Goal: Task Accomplishment & Management: Use online tool/utility

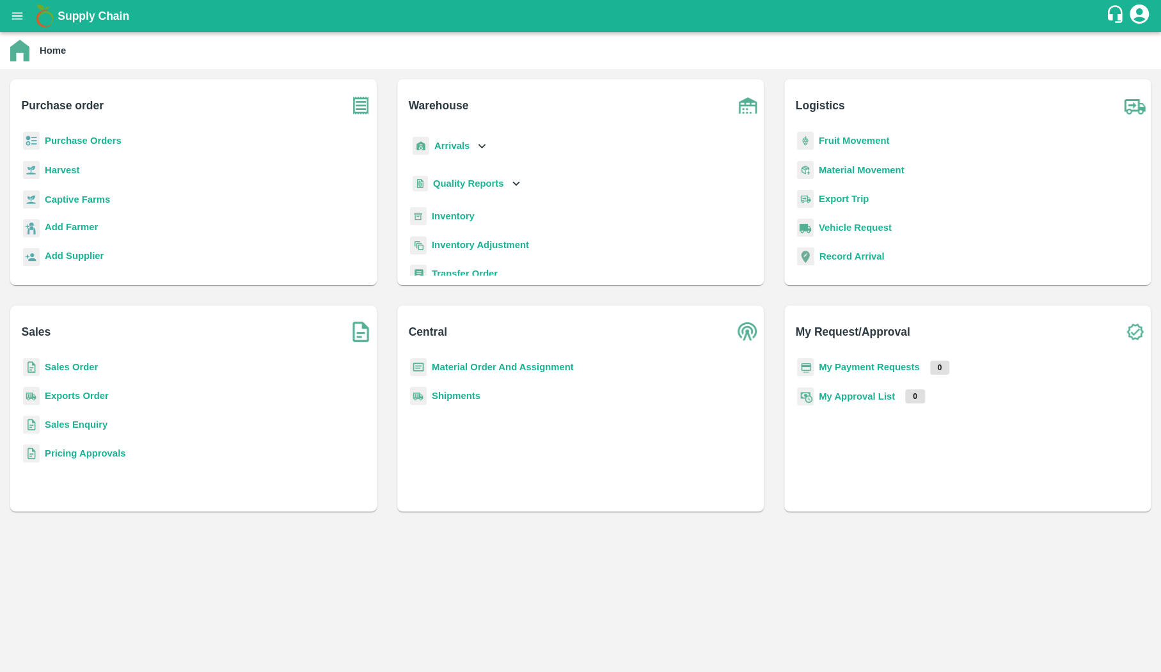
click at [81, 195] on b "Captive Farms" at bounding box center [77, 200] width 65 height 10
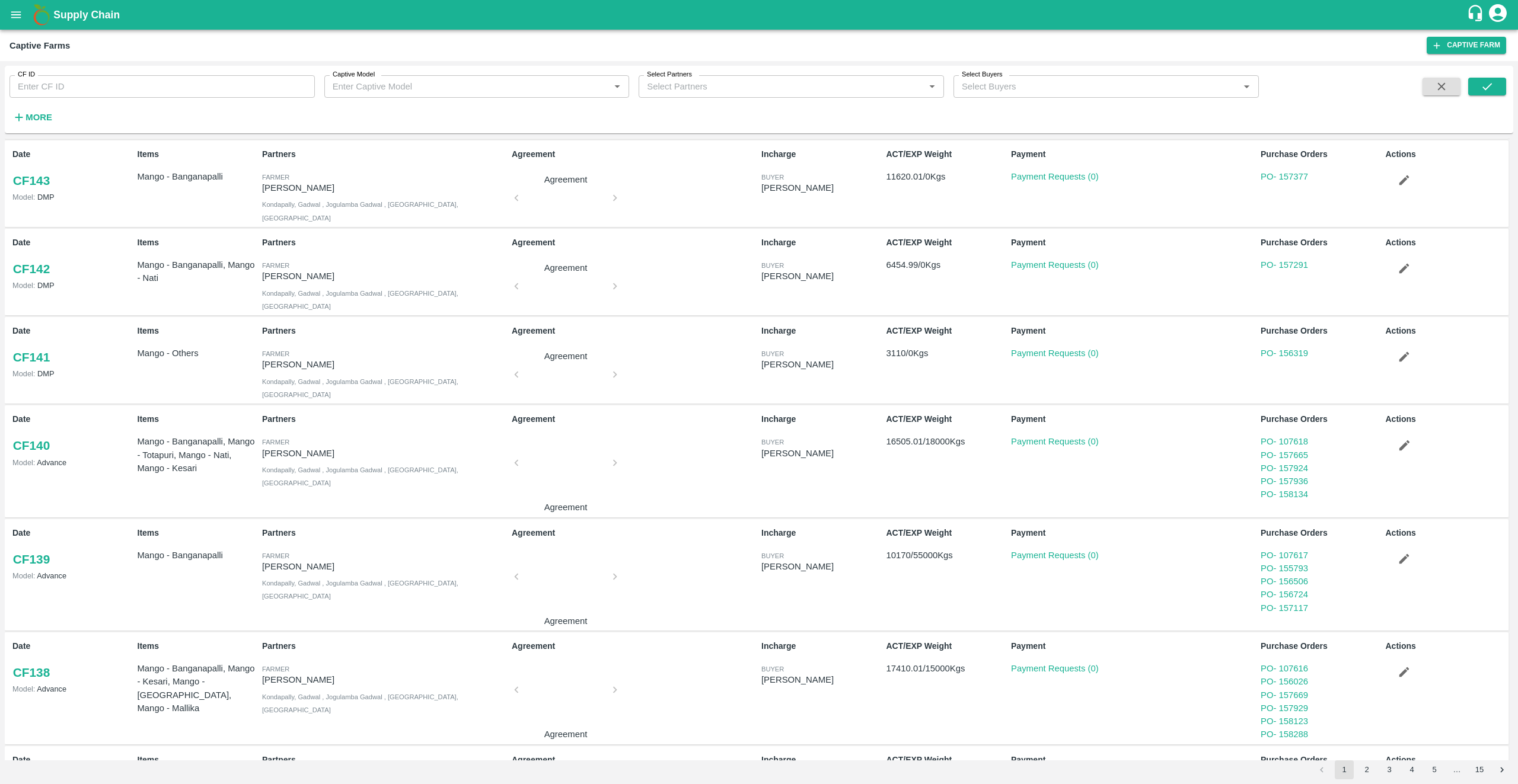
scroll to position [291, 0]
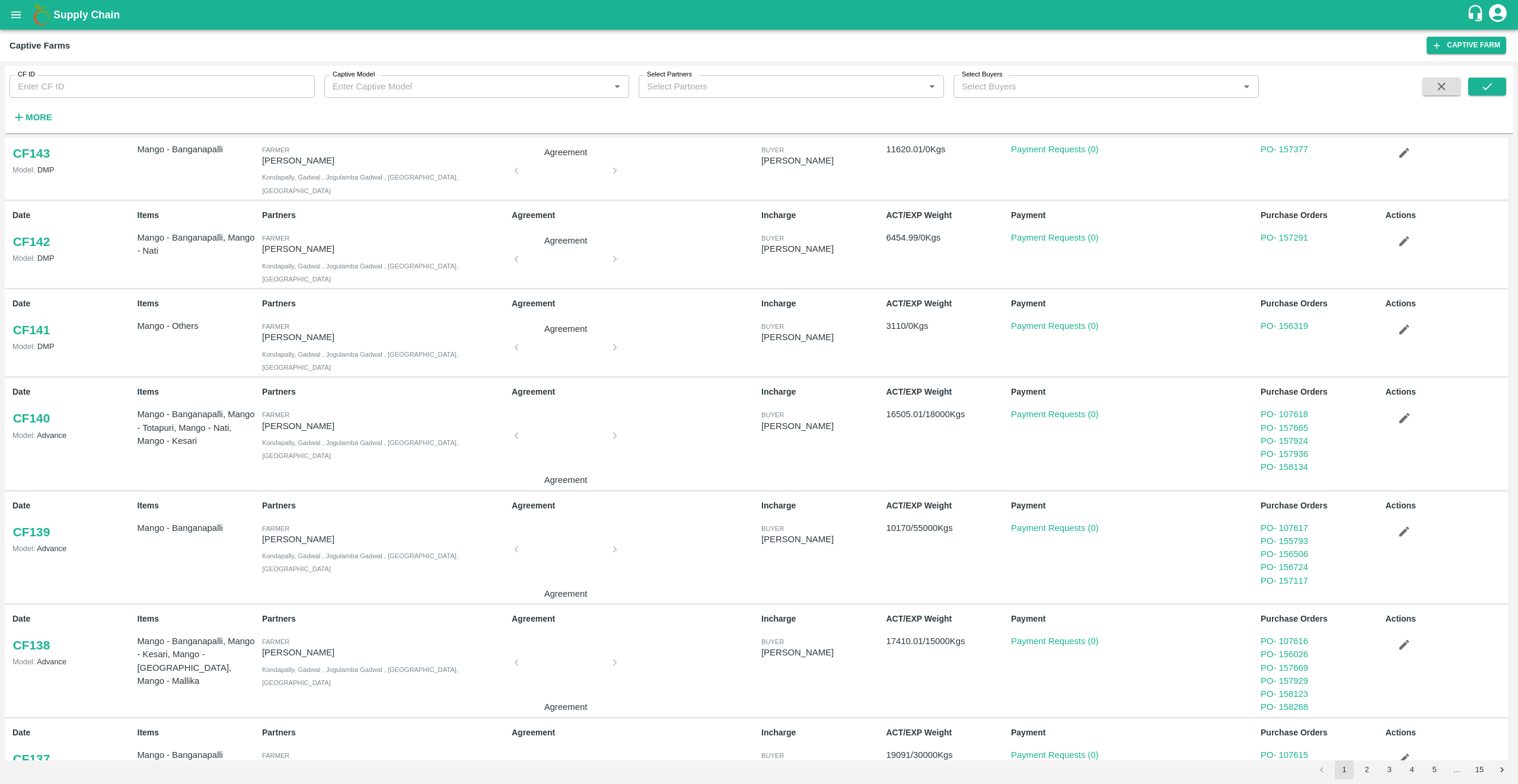
click at [51, 120] on strong "More" at bounding box center [39, 118] width 27 height 9
click at [1076, 623] on button "2" at bounding box center [1367, 770] width 19 height 19
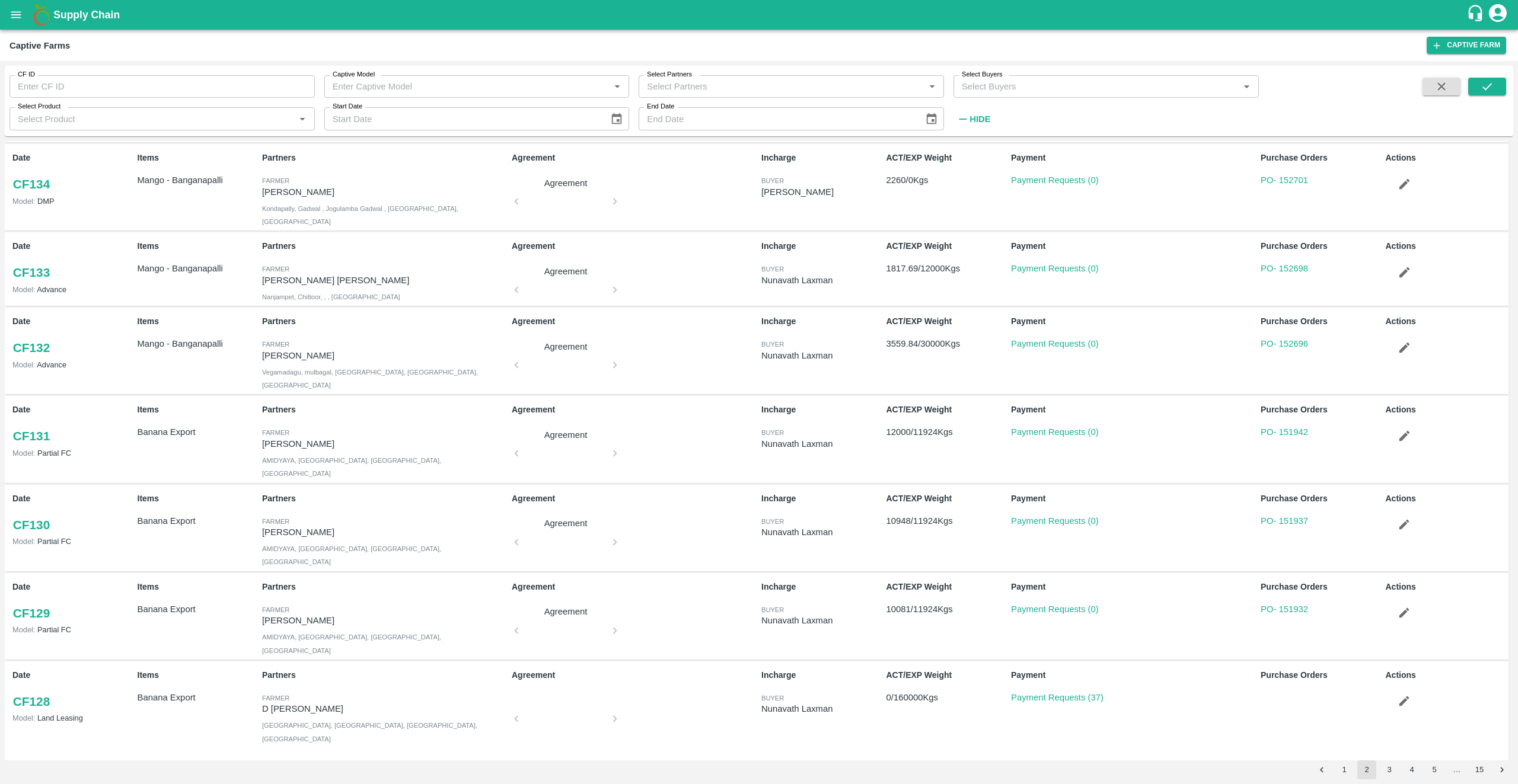
scroll to position [183, 0]
click at [702, 90] on input "Select Partners" at bounding box center [774, 86] width 263 height 16
type input "nikhil"
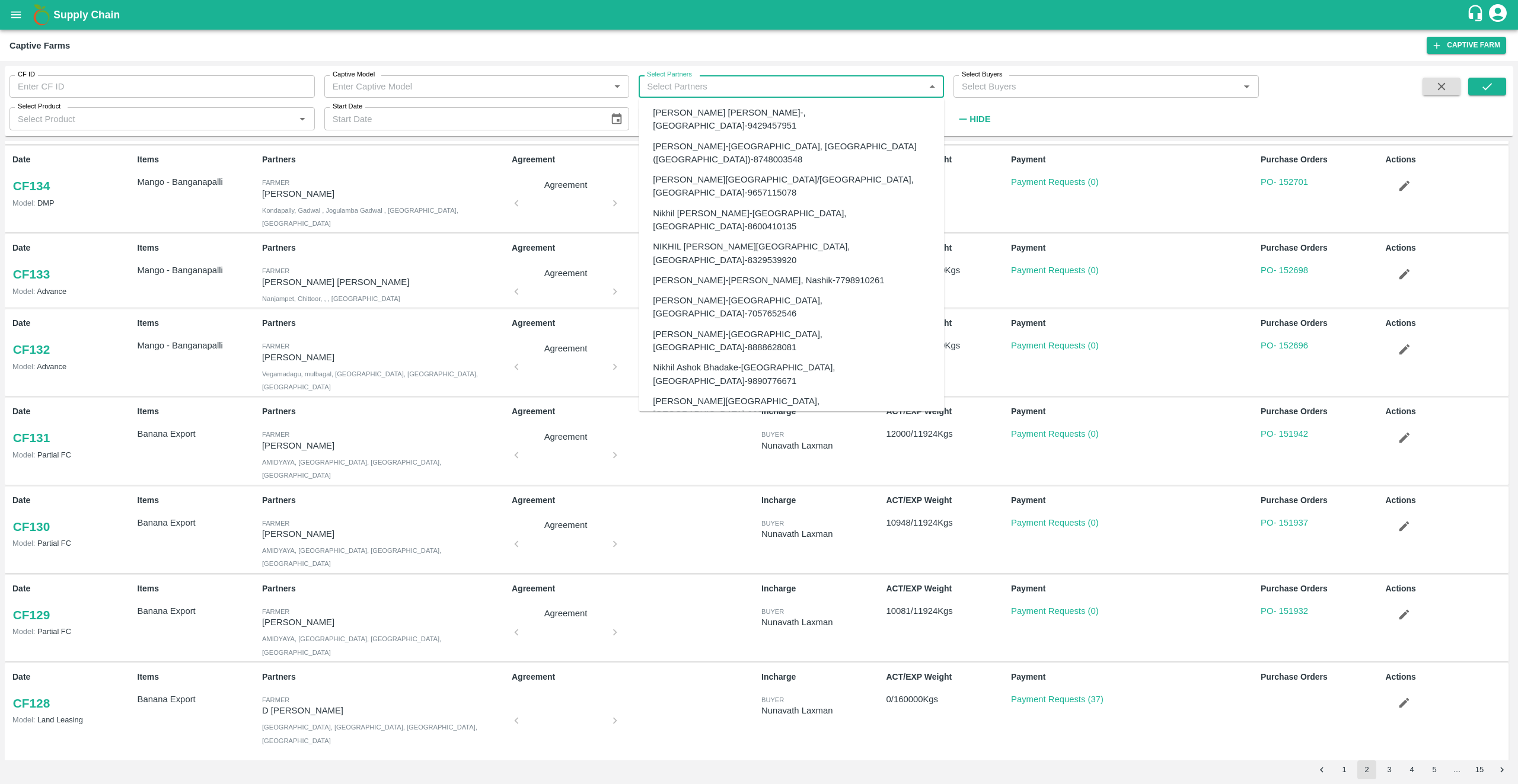
click at [580, 173] on div "Agreement Agreement" at bounding box center [631, 189] width 249 height 81
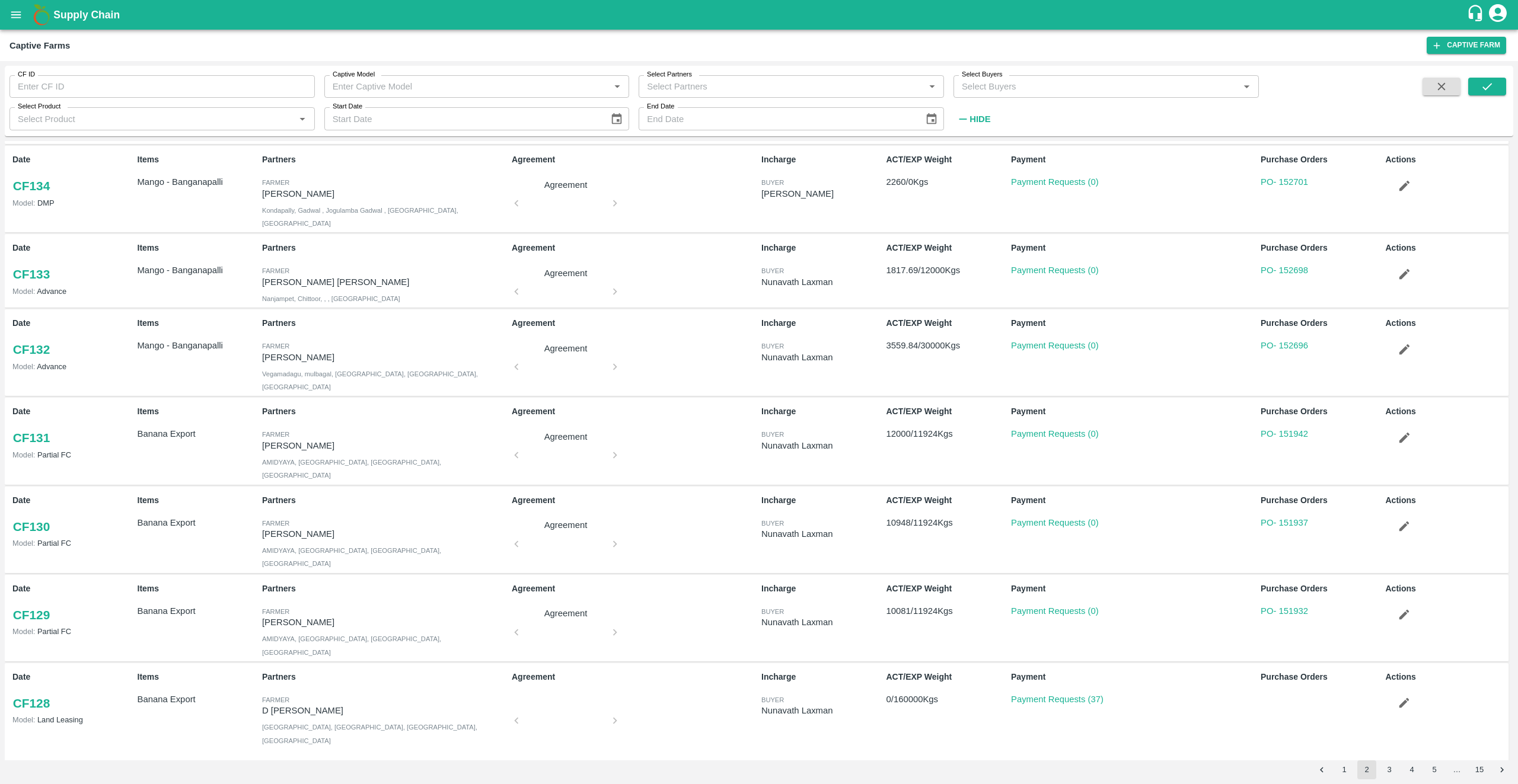
scroll to position [190, 0]
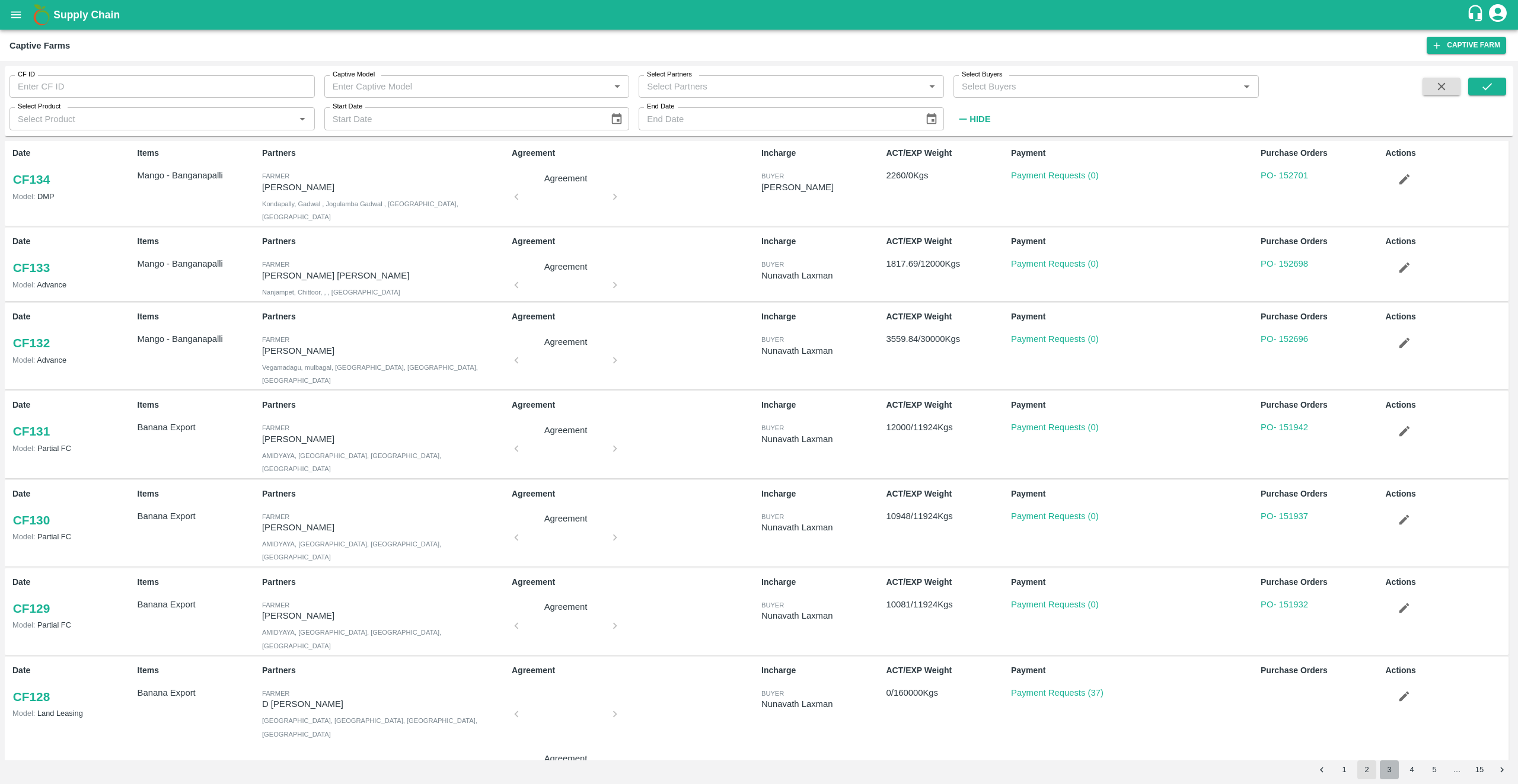
click at [1076, 623] on button "3" at bounding box center [1389, 770] width 19 height 19
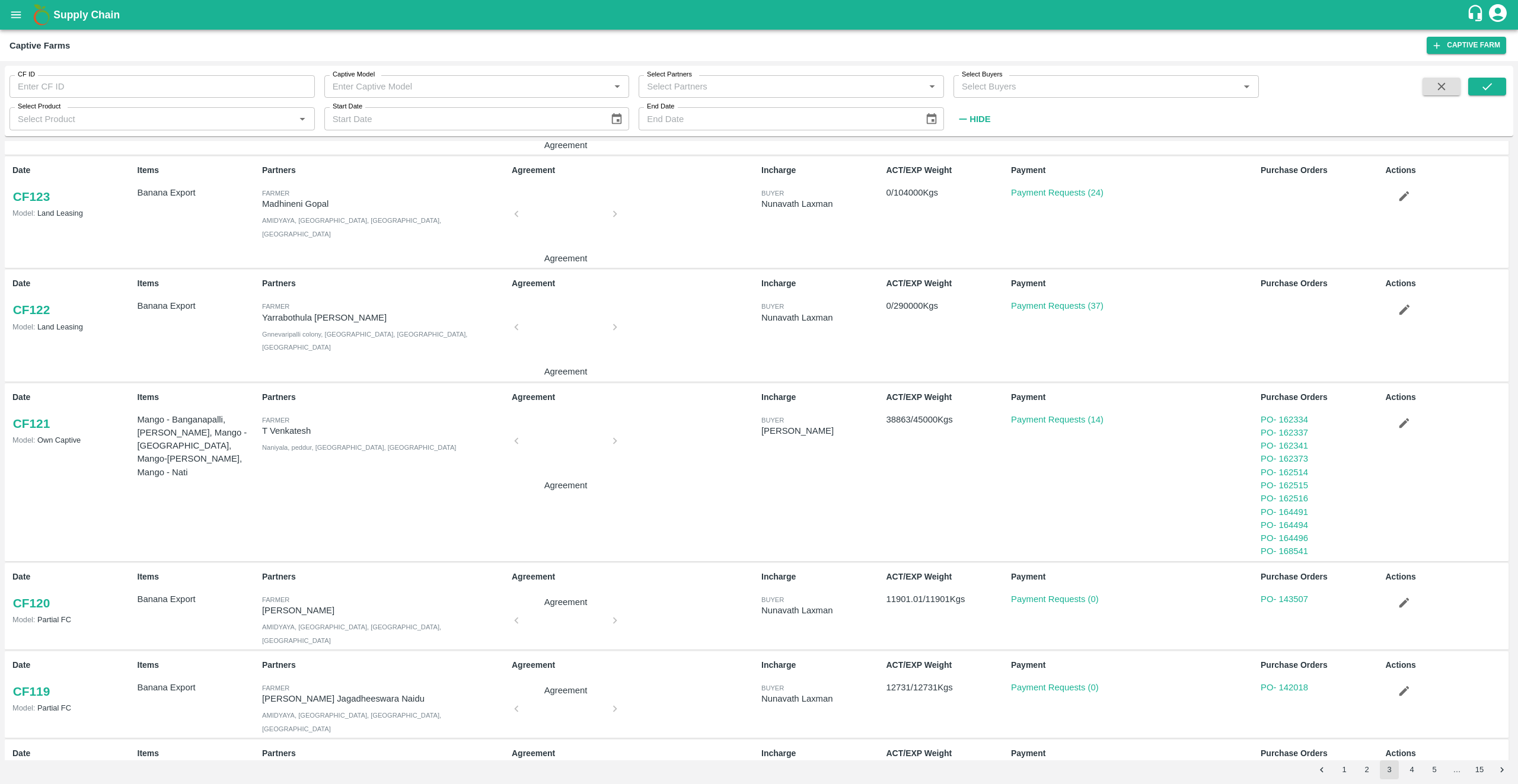
scroll to position [327, 0]
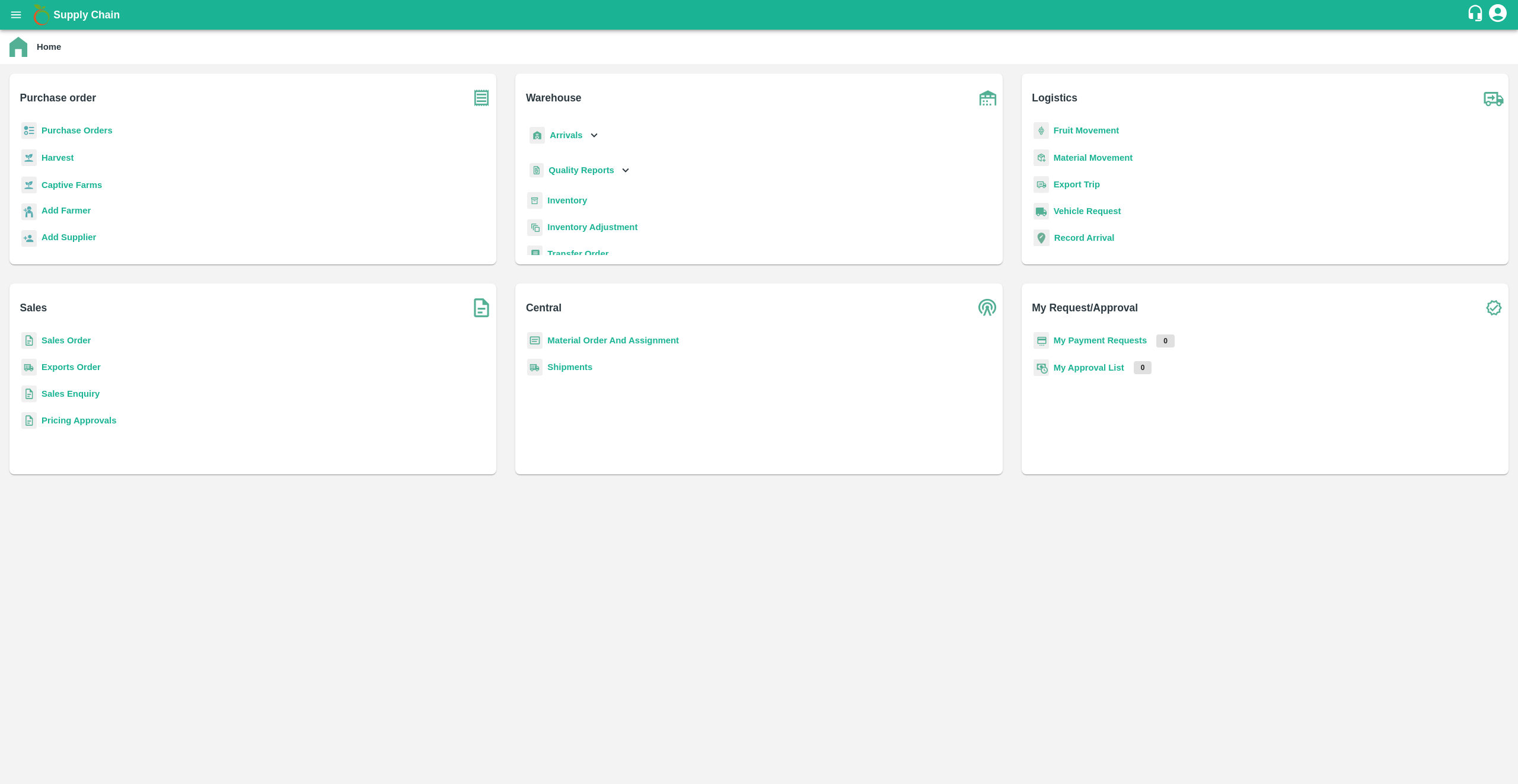
click at [80, 367] on b "Exports Order" at bounding box center [71, 367] width 59 height 9
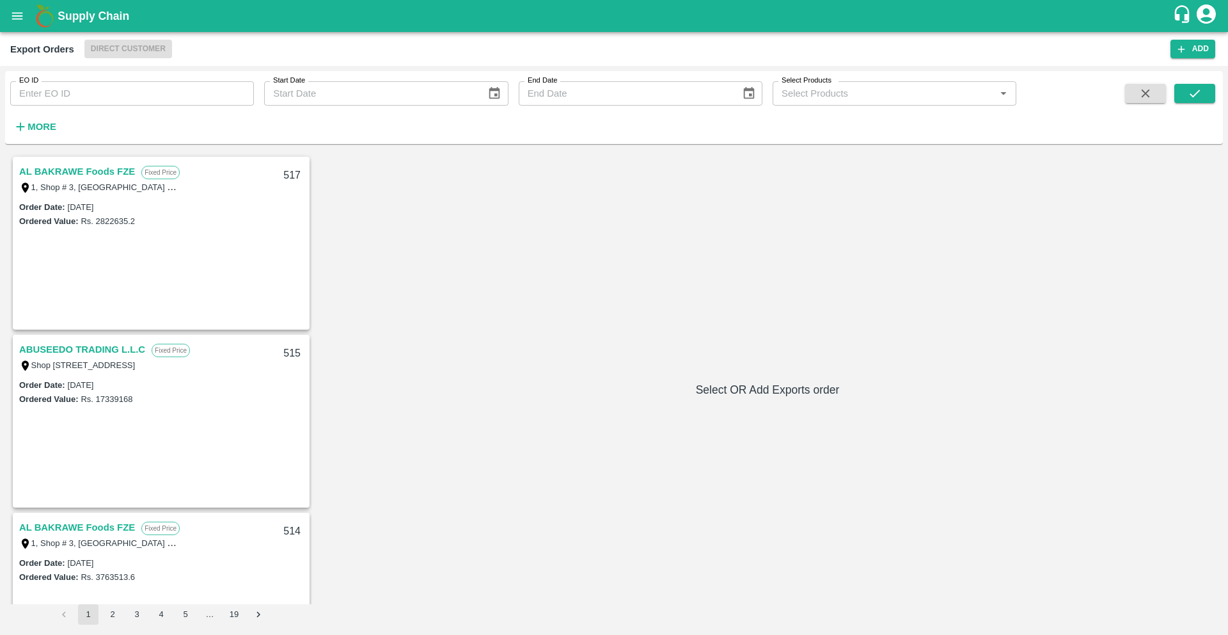
click at [17, 17] on icon "open drawer" at bounding box center [17, 16] width 14 height 14
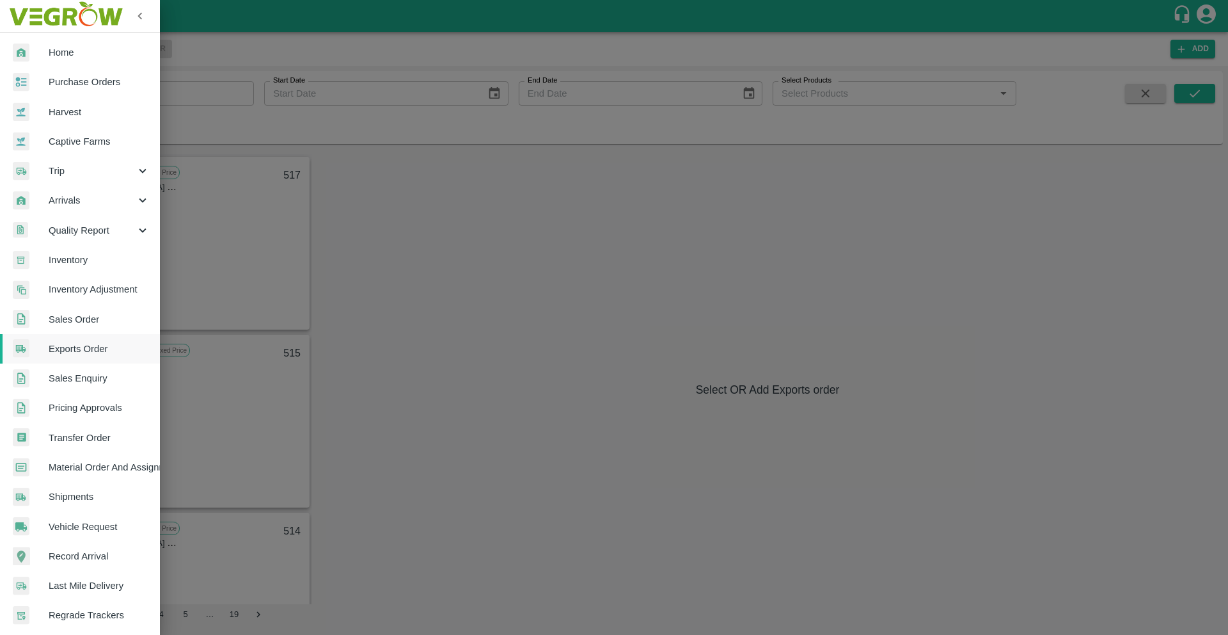
click at [45, 53] on div at bounding box center [31, 53] width 36 height 19
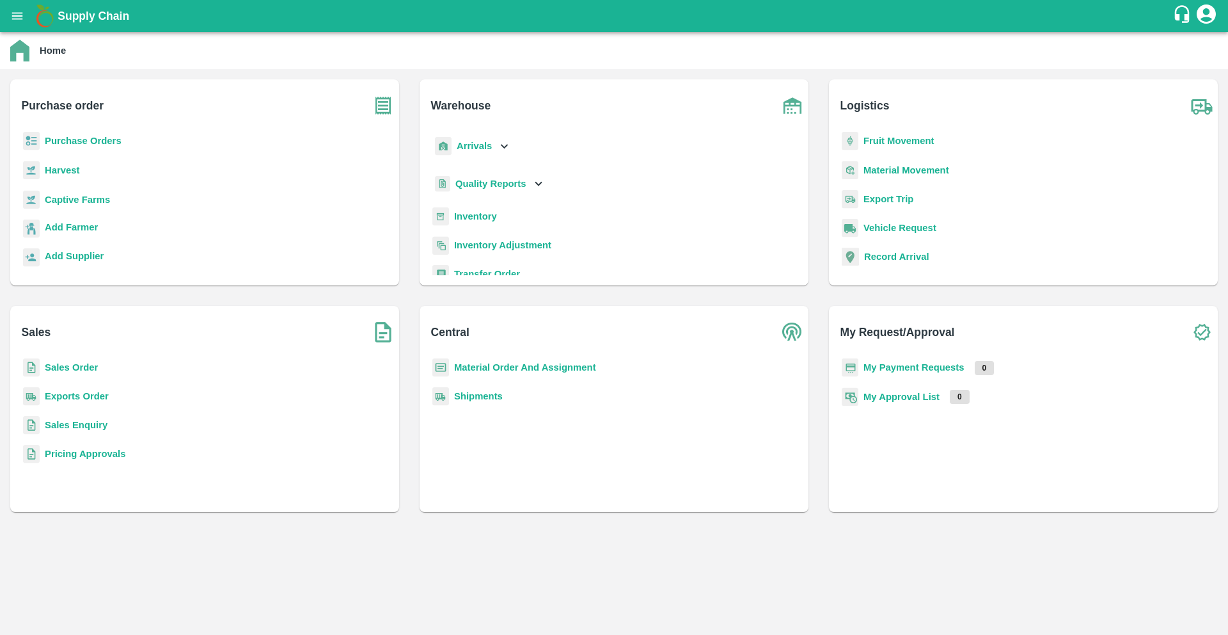
click at [95, 367] on b "Sales Order" at bounding box center [71, 367] width 53 height 10
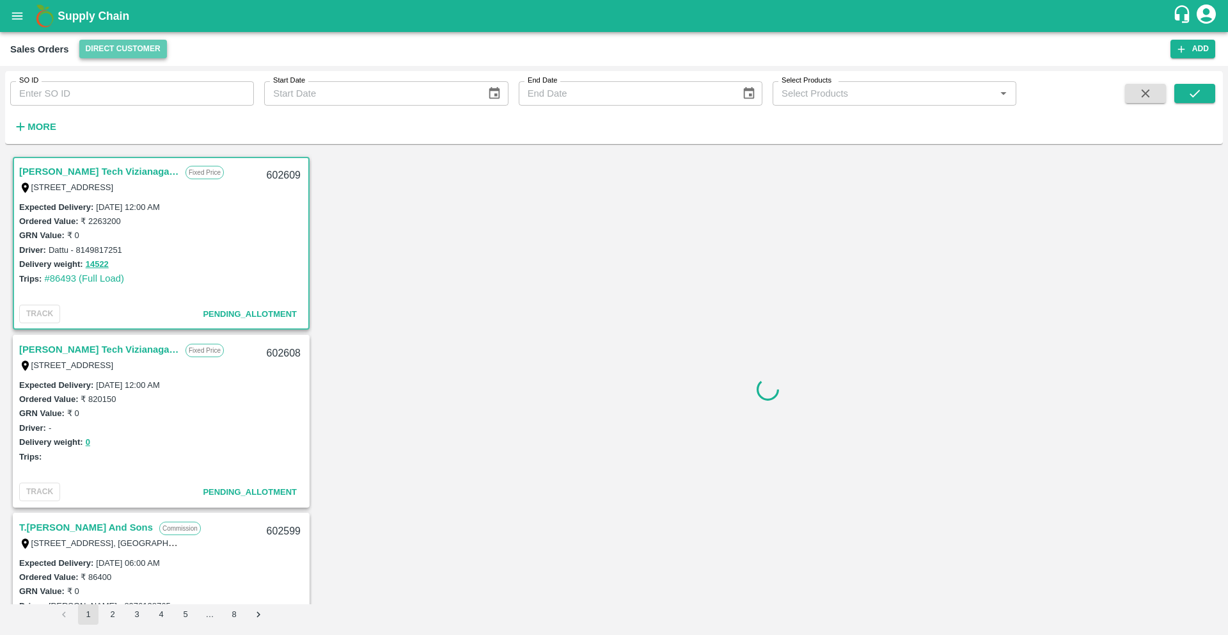
click at [125, 54] on button "Direct Customer" at bounding box center [123, 49] width 88 height 19
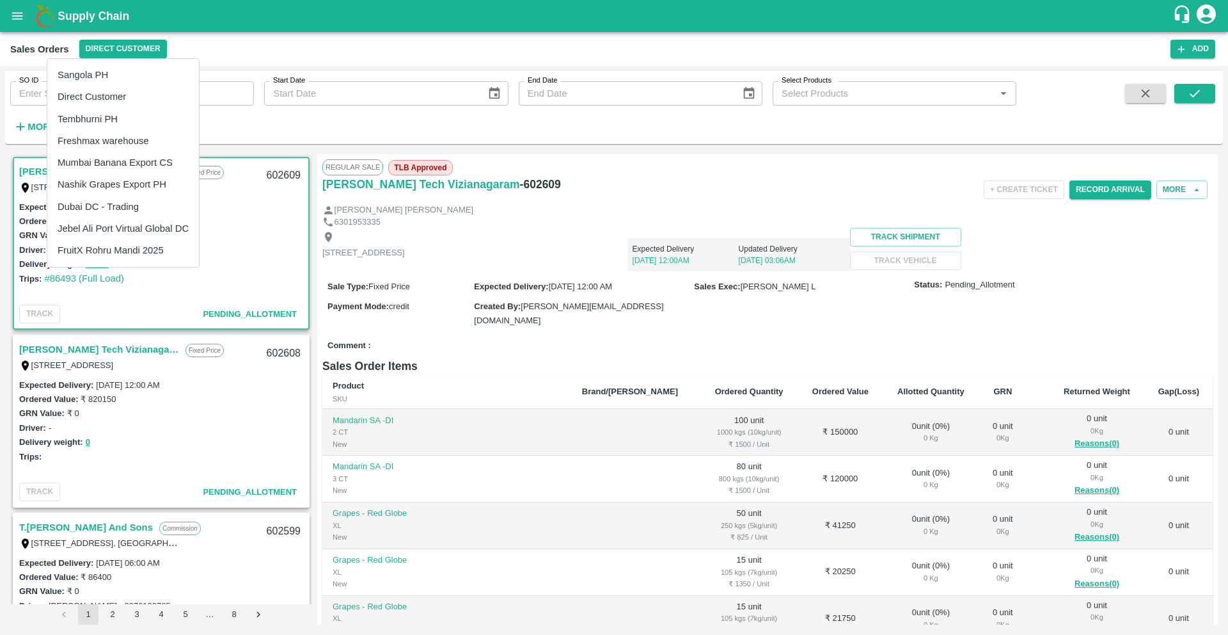
click at [106, 212] on li "Dubai DC - Trading" at bounding box center [123, 207] width 152 height 22
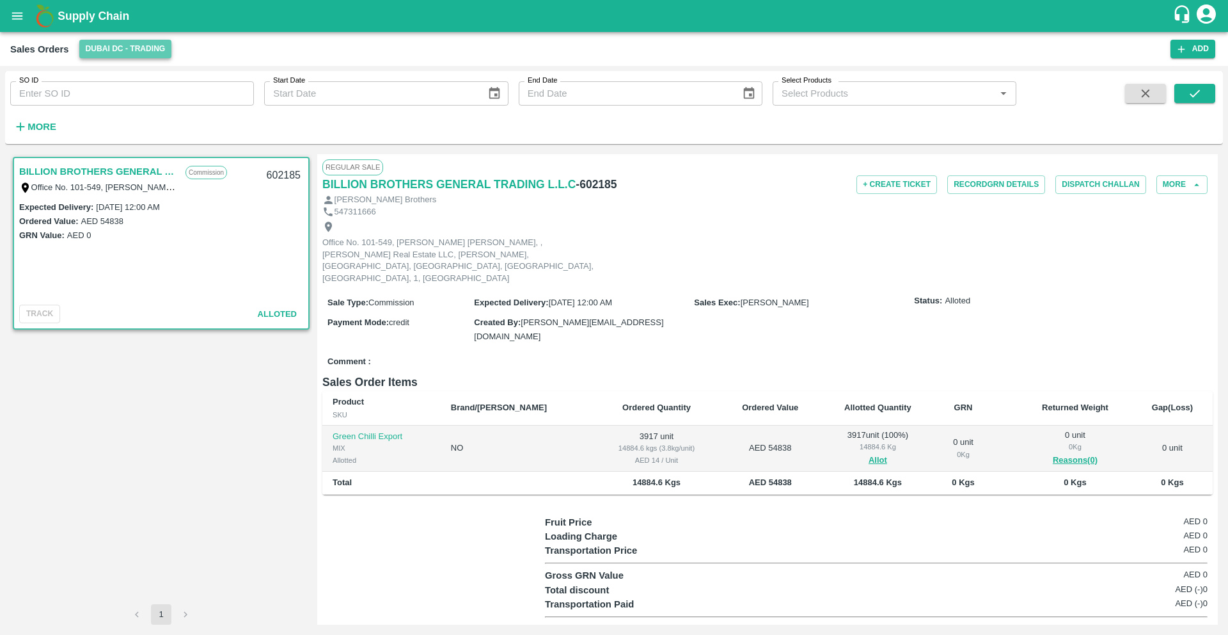
click at [147, 48] on button "Dubai DC - Trading" at bounding box center [125, 49] width 93 height 19
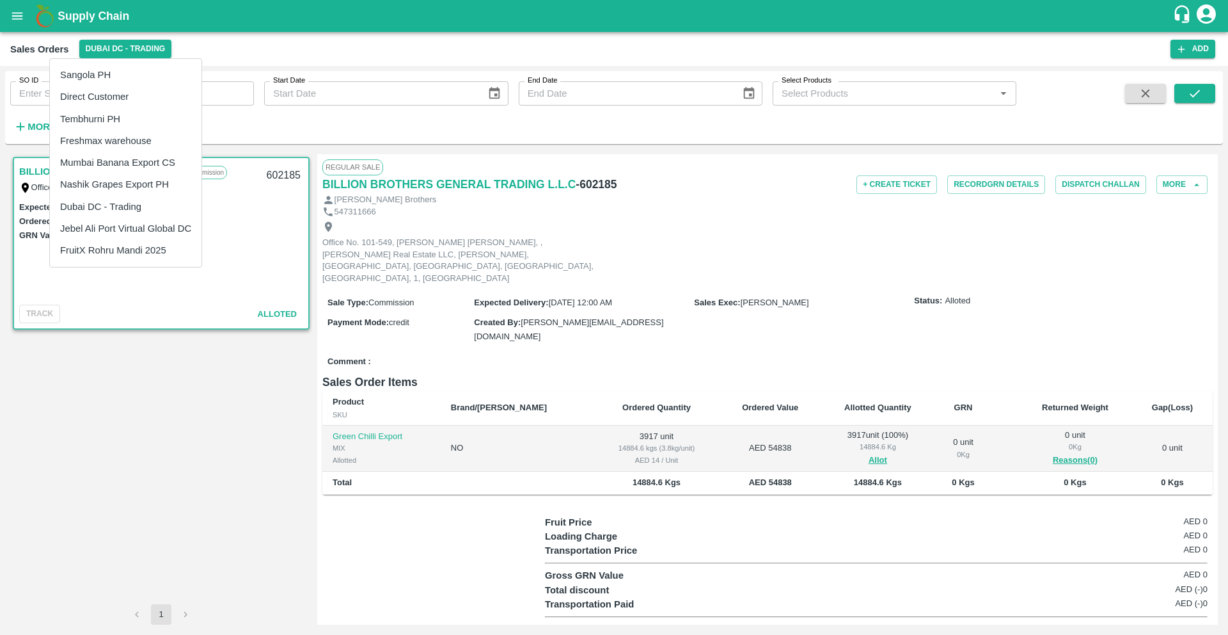
click at [175, 365] on div at bounding box center [614, 317] width 1228 height 635
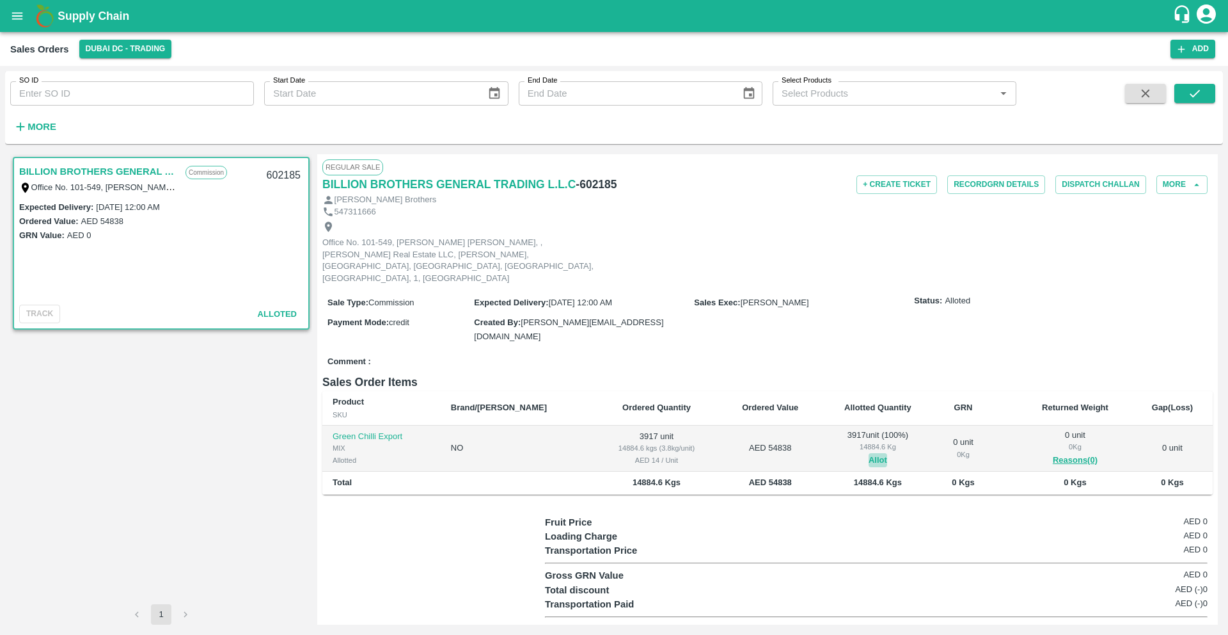
click at [869, 453] on button "Allot" at bounding box center [878, 460] width 19 height 15
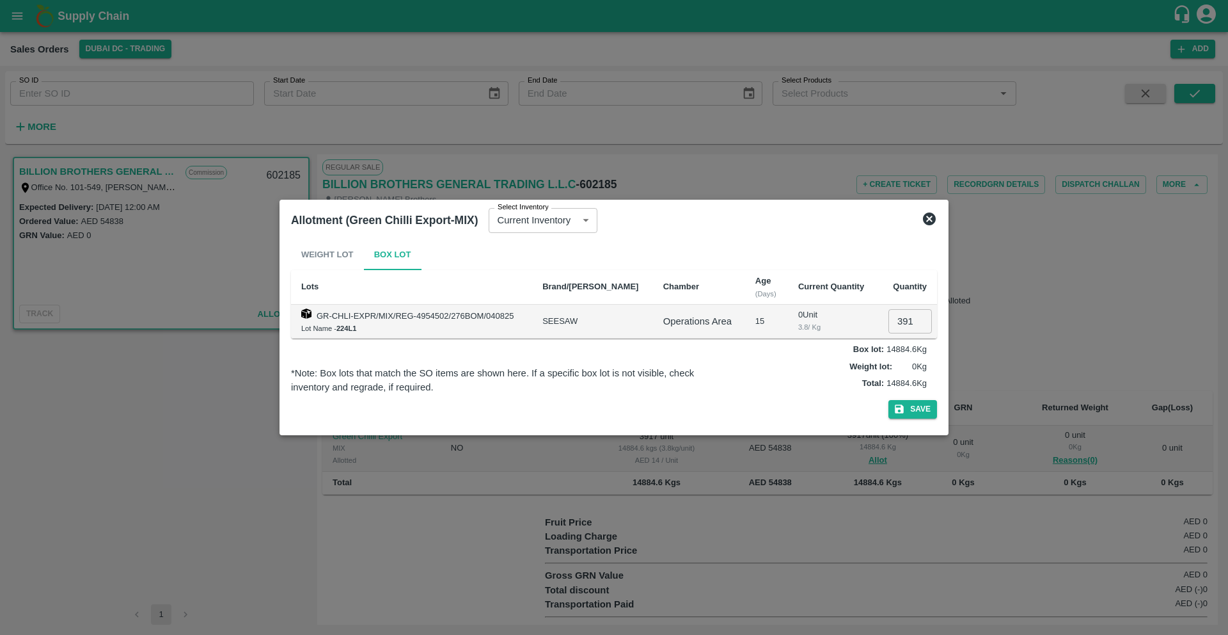
click at [581, 325] on td "SEESAW" at bounding box center [592, 322] width 121 height 34
click at [930, 219] on icon at bounding box center [929, 218] width 15 height 15
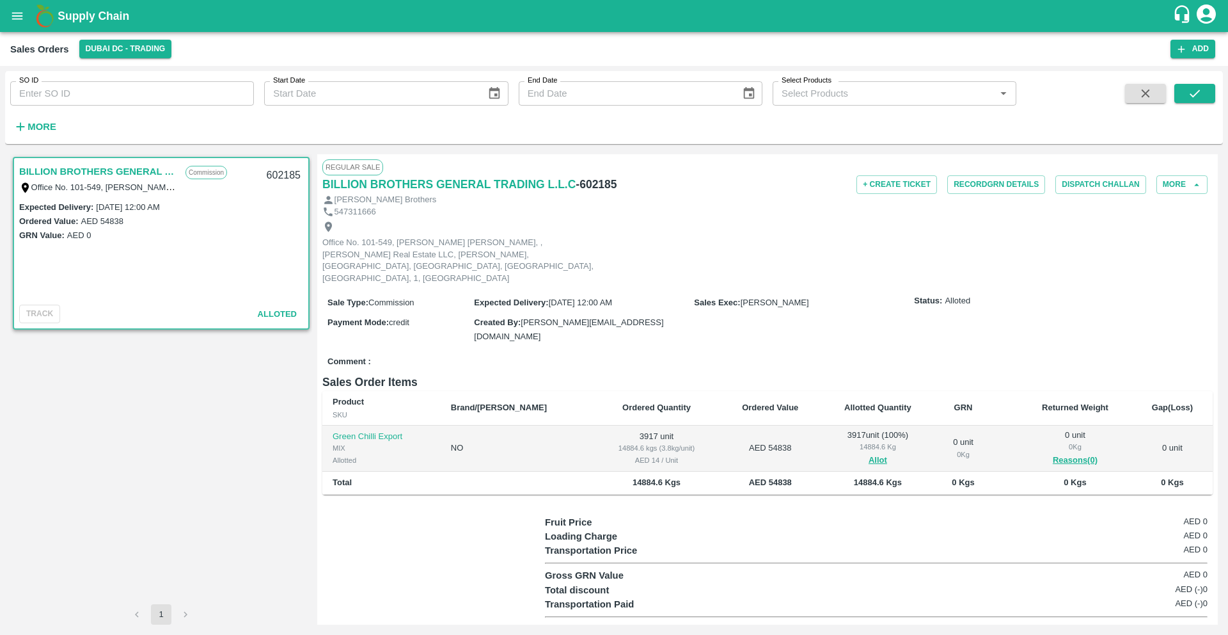
click at [846, 429] on div "3917 unit ( 100 %) 14884.6 Kg Allot" at bounding box center [878, 448] width 94 height 38
click at [831, 429] on div "3917 unit ( 100 %) 14884.6 Kg Allot" at bounding box center [878, 448] width 94 height 38
click at [1013, 185] on button "Record GRN Details" at bounding box center [997, 184] width 98 height 19
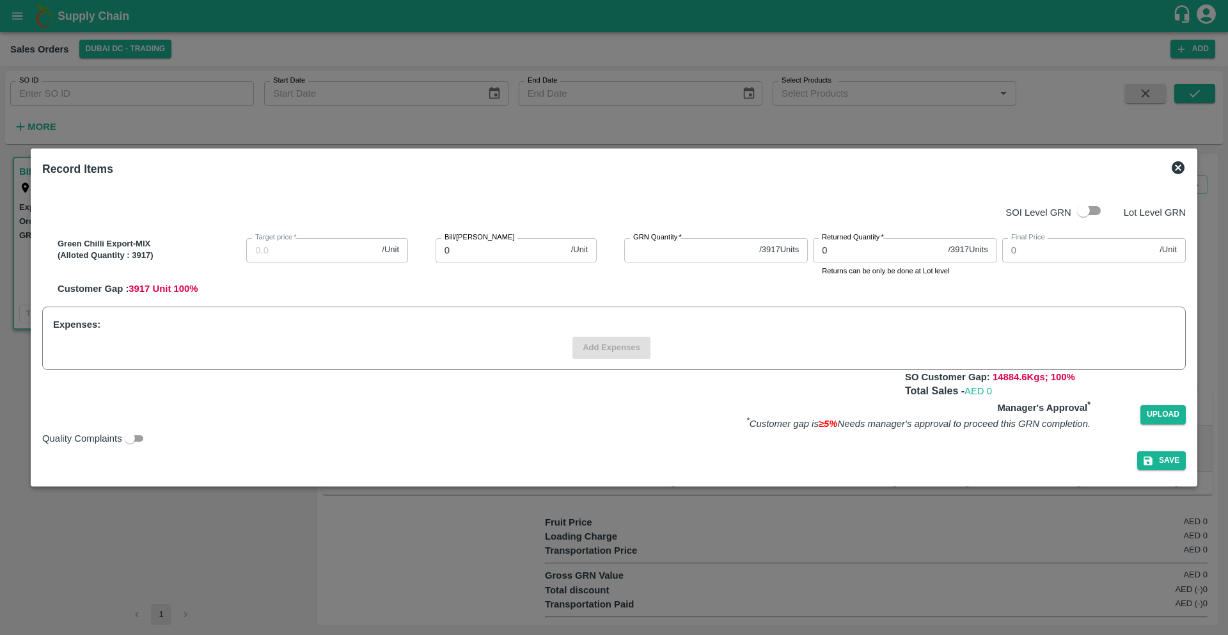
click at [1172, 165] on icon at bounding box center [1178, 167] width 13 height 13
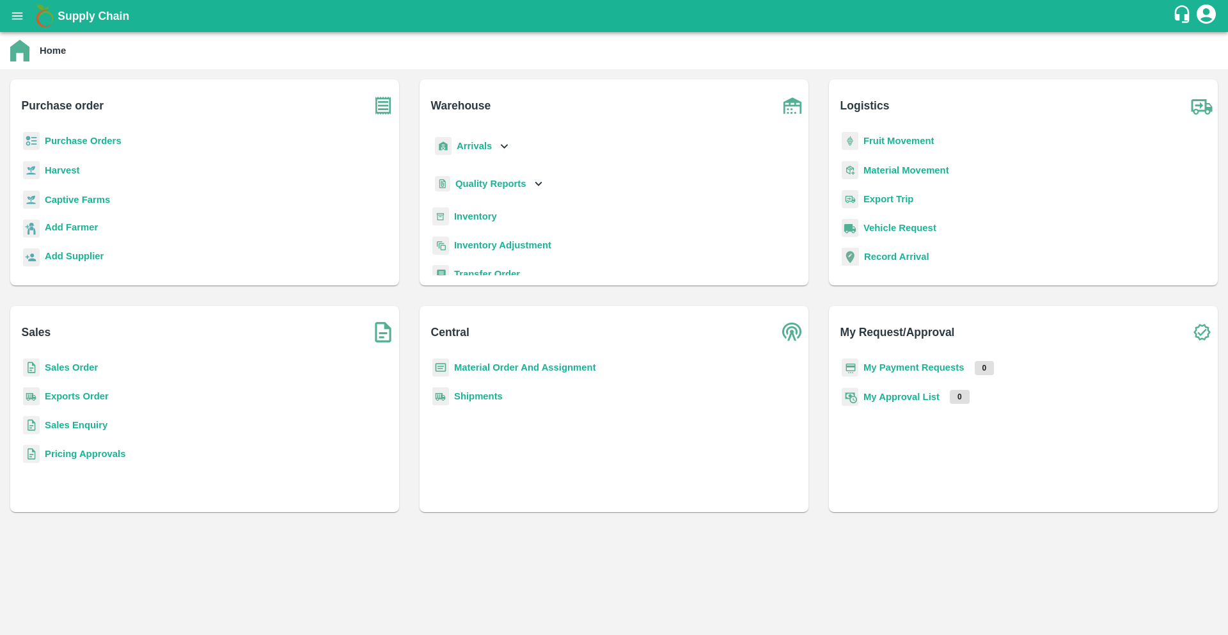
click at [107, 140] on b "Purchase Orders" at bounding box center [83, 141] width 77 height 10
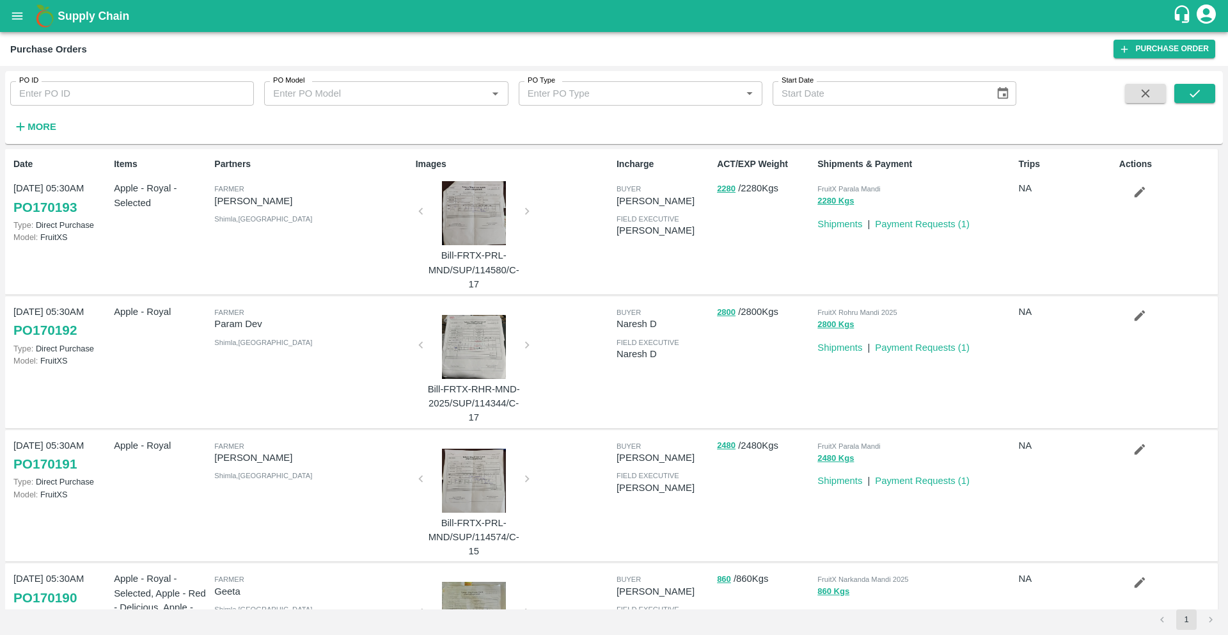
click at [36, 125] on strong "More" at bounding box center [42, 127] width 29 height 10
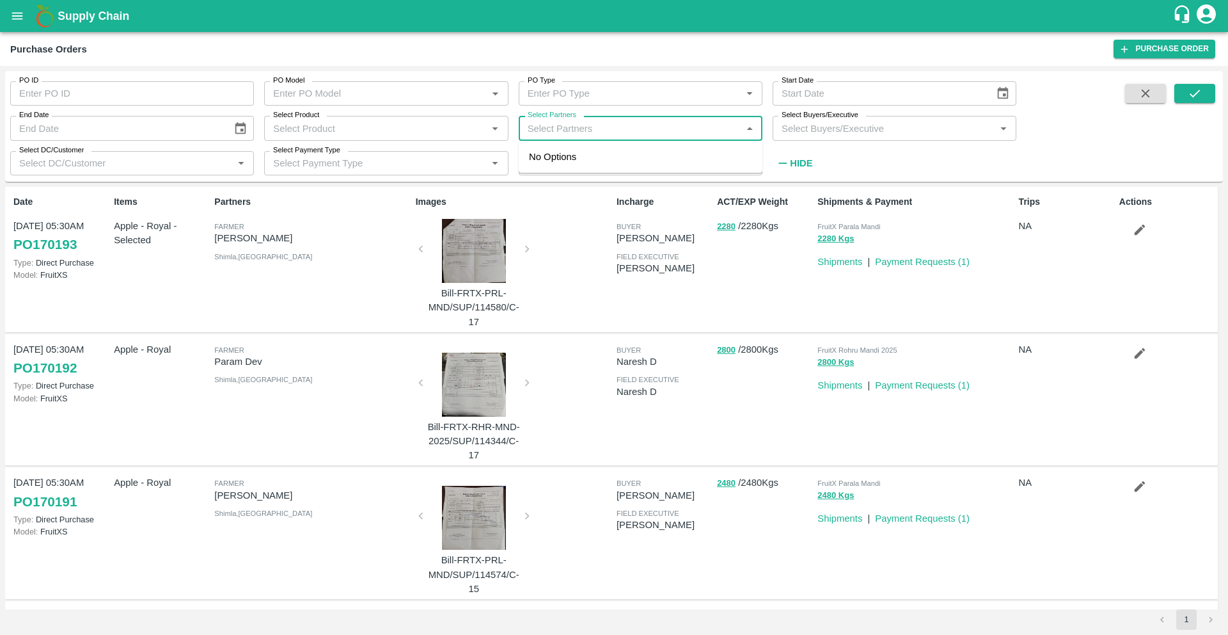
click at [605, 132] on input "Select Partners" at bounding box center [630, 128] width 215 height 17
type input "seesaw"
click at [603, 154] on div "SEESAW TEXTILES PRIVATE LIMITED-[GEOGRAPHIC_DATA], [GEOGRAPHIC_DATA]-9819890393" at bounding box center [658, 171] width 187 height 43
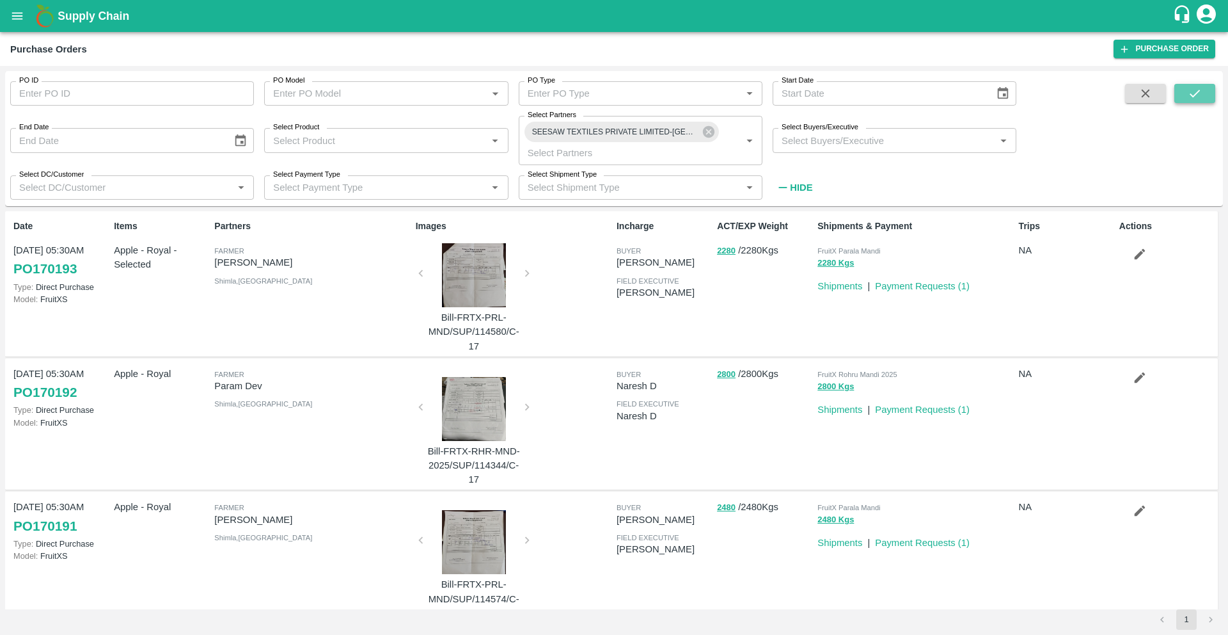
click at [1196, 93] on icon "submit" at bounding box center [1195, 94] width 10 height 8
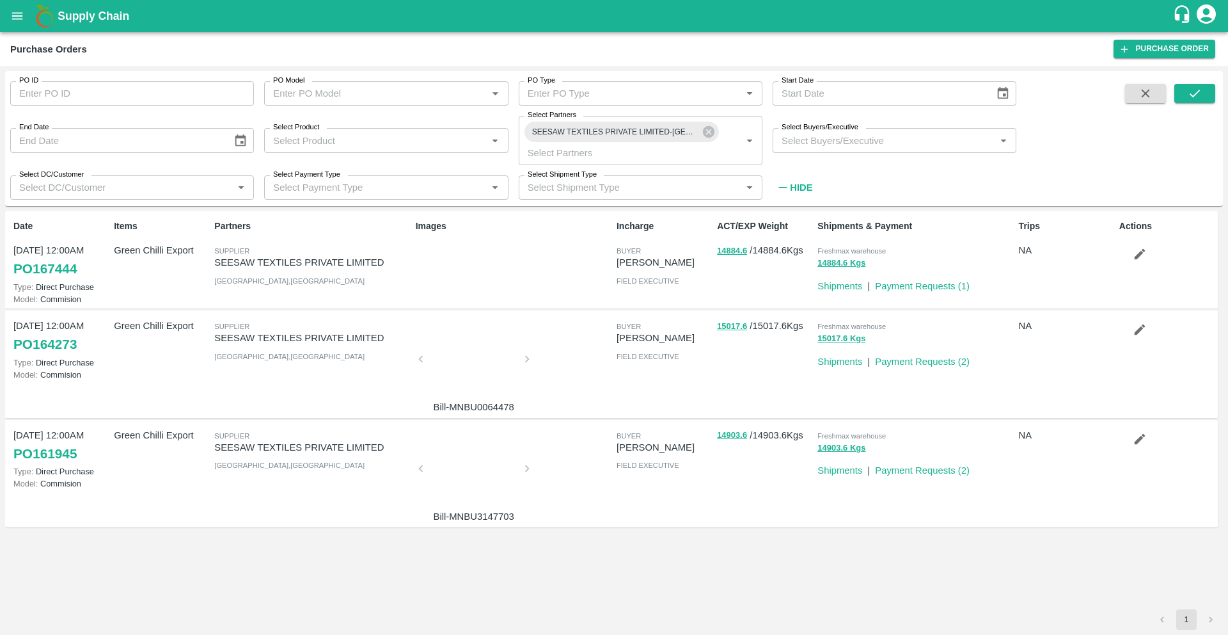
click at [57, 268] on link "PO 167444" at bounding box center [44, 268] width 63 height 23
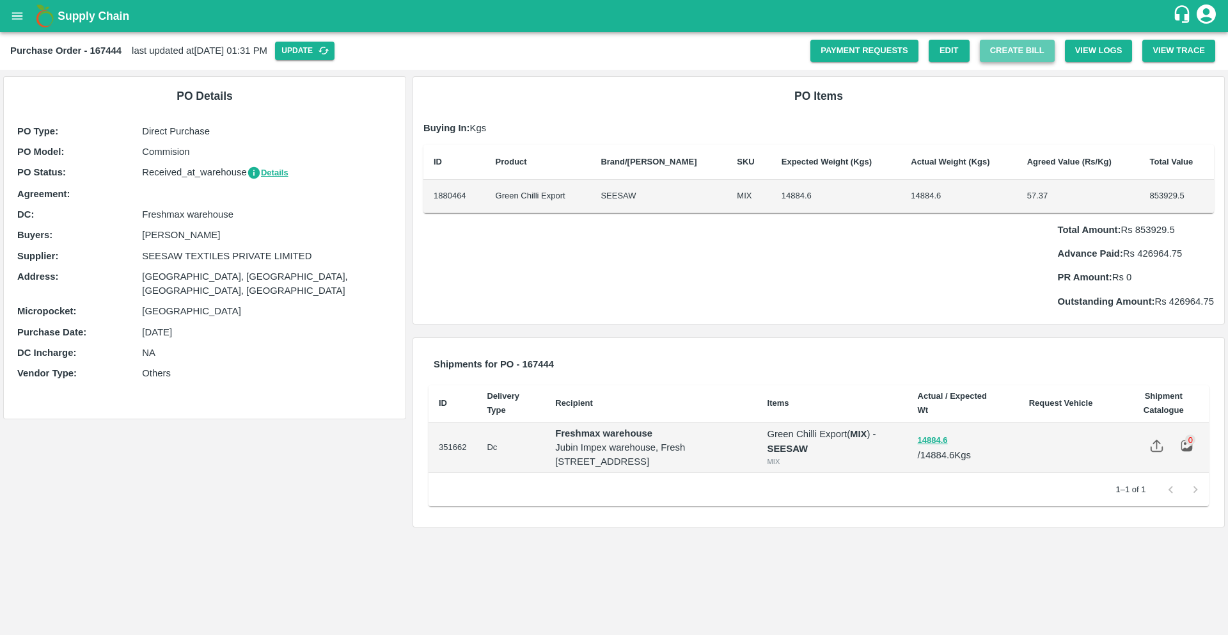
click at [1041, 51] on button "Create Bill" at bounding box center [1017, 51] width 75 height 22
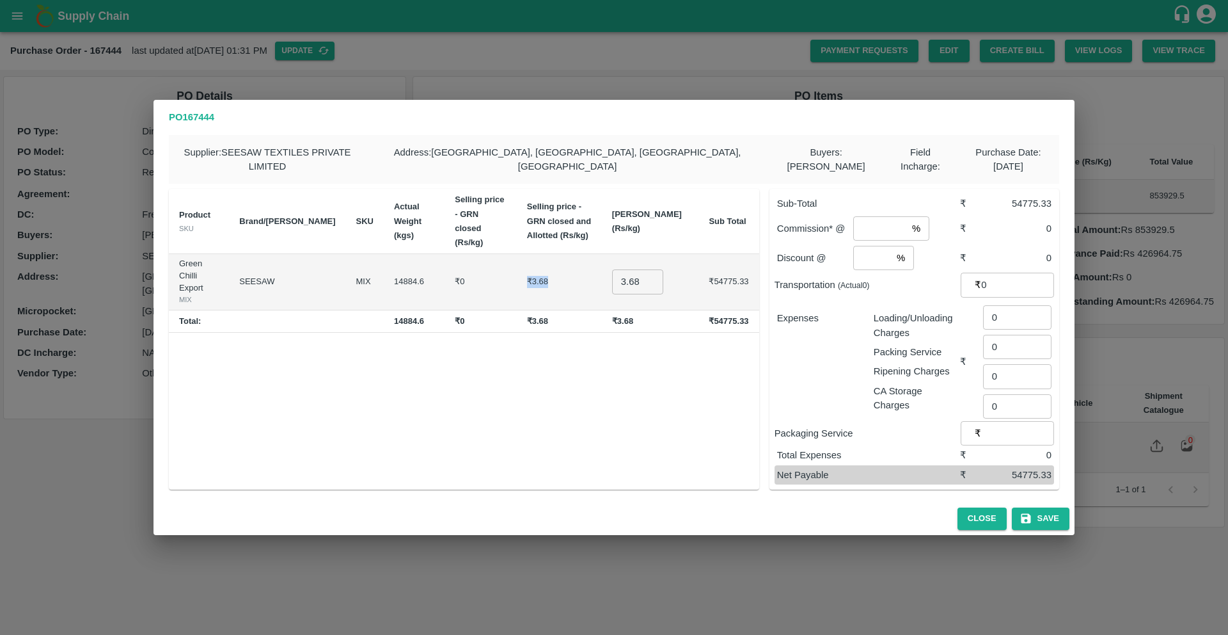
drag, startPoint x: 513, startPoint y: 254, endPoint x: 547, endPoint y: 251, distance: 34.6
click at [548, 254] on td "₹3.68" at bounding box center [559, 282] width 85 height 56
click at [547, 254] on td "₹3.68" at bounding box center [559, 282] width 85 height 56
